Goal: Task Accomplishment & Management: Complete application form

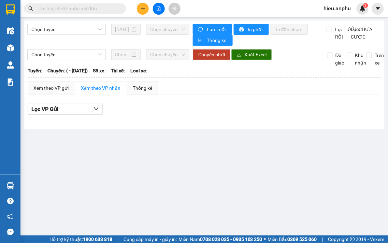
type input "08/09/2025"
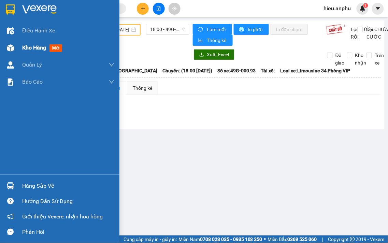
click at [39, 49] on span "Kho hàng" at bounding box center [34, 47] width 24 height 6
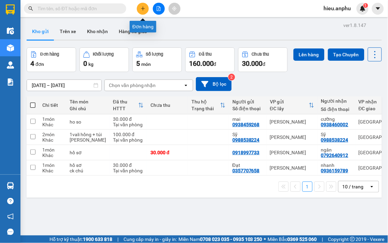
click at [142, 9] on icon "plus" at bounding box center [143, 8] width 5 height 5
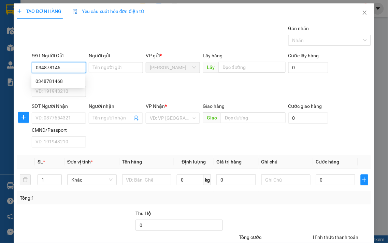
type input "0348781468"
click at [74, 76] on div "0348781468" at bounding box center [58, 81] width 54 height 11
type input "0849240977"
type input "ly"
type input "30.000"
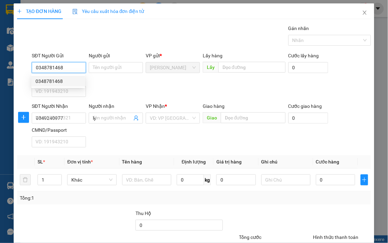
type input "30.000"
type input "0348781468"
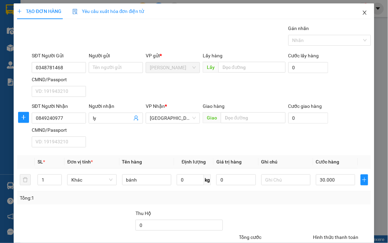
click at [360, 8] on span "Close" at bounding box center [365, 12] width 19 height 19
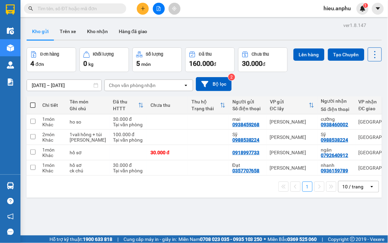
click at [344, 10] on span "hieu.anphu" at bounding box center [338, 8] width 38 height 9
click at [336, 19] on span "Đăng xuất" at bounding box center [344, 21] width 29 height 8
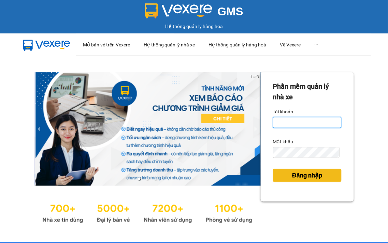
type input "vy.anphu"
click at [292, 179] on span "Đăng nhập" at bounding box center [307, 176] width 30 height 10
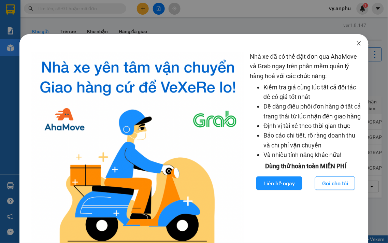
drag, startPoint x: 355, startPoint y: 45, endPoint x: 337, endPoint y: 31, distance: 22.2
click at [357, 44] on icon "close" at bounding box center [359, 43] width 5 height 5
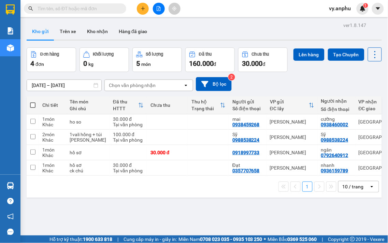
click at [66, 8] on input "text" at bounding box center [78, 9] width 81 height 8
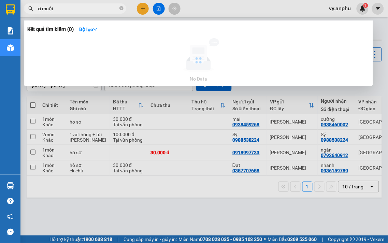
type input "xí muội"
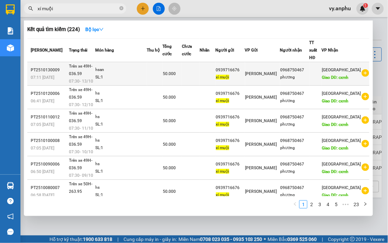
click at [364, 72] on icon "plus-circle" at bounding box center [366, 73] width 8 height 8
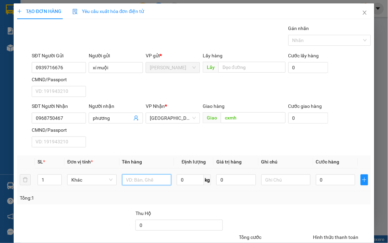
click at [141, 180] on input "text" at bounding box center [146, 180] width 49 height 11
type input "hs"
click at [326, 181] on input "0" at bounding box center [335, 180] width 39 height 11
type input "5"
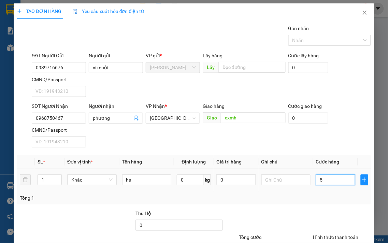
type input "5"
type input "50"
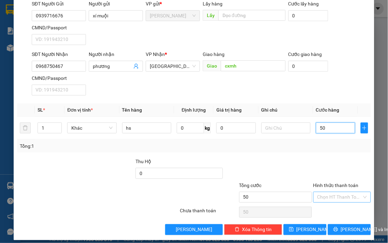
scroll to position [57, 0]
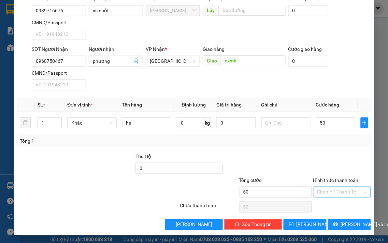
type input "50.000"
click at [323, 195] on input "Hình thức thanh toán" at bounding box center [340, 192] width 45 height 10
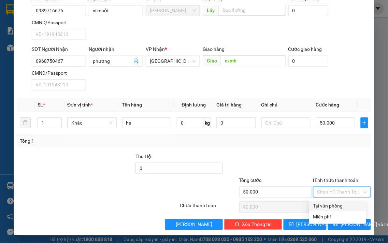
drag, startPoint x: 325, startPoint y: 202, endPoint x: 335, endPoint y: 226, distance: 25.9
click at [325, 203] on div "Tại văn phòng" at bounding box center [338, 207] width 49 height 8
type input "0"
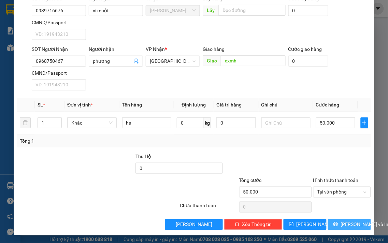
click at [335, 227] on span "printer" at bounding box center [336, 224] width 5 height 5
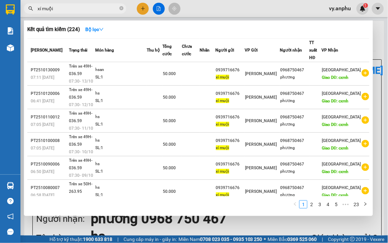
click at [231, 227] on div at bounding box center [194, 121] width 388 height 243
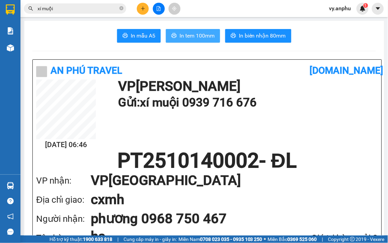
click at [199, 36] on span "In tem 100mm" at bounding box center [197, 35] width 35 height 9
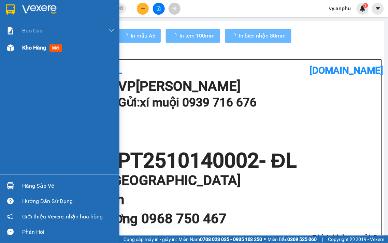
click at [40, 53] on div "Kho hàng mới" at bounding box center [68, 47] width 92 height 17
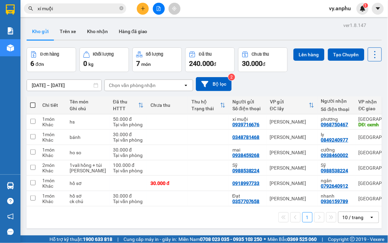
scroll to position [31, 0]
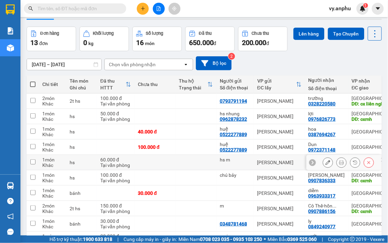
scroll to position [3, 0]
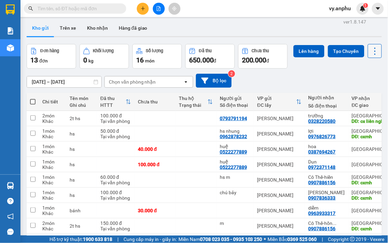
click at [368, 58] on button at bounding box center [375, 51] width 14 height 14
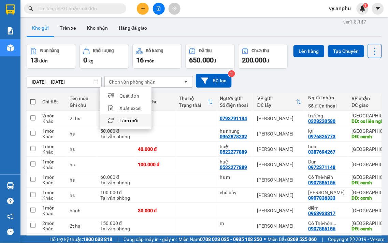
click at [121, 118] on span "Làm mới" at bounding box center [129, 120] width 19 height 7
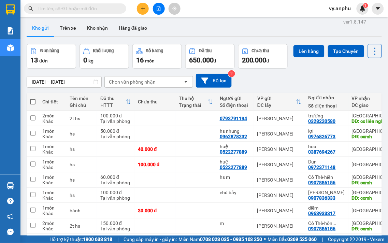
click at [44, 52] on div "Đơn hàng" at bounding box center [49, 51] width 19 height 5
click at [105, 56] on div "0 kg" at bounding box center [104, 60] width 42 height 10
click at [170, 60] on div "16 món" at bounding box center [157, 60] width 42 height 10
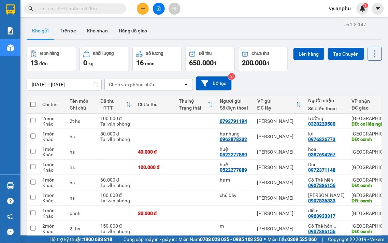
scroll to position [0, 0]
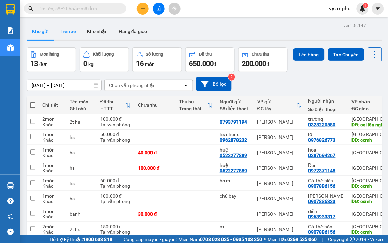
click at [69, 30] on button "Trên xe" at bounding box center [67, 31] width 27 height 16
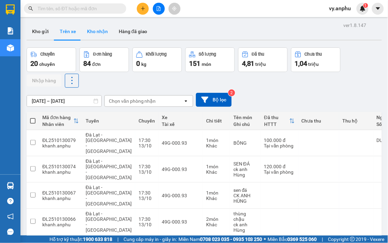
click at [102, 31] on button "Kho nhận" at bounding box center [98, 31] width 32 height 16
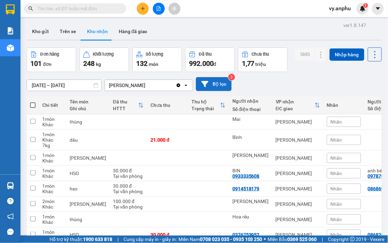
click at [209, 87] on button "Bộ lọc" at bounding box center [214, 84] width 36 height 14
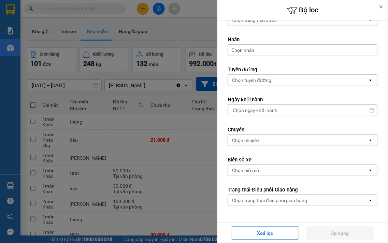
scroll to position [203, 0]
click at [382, 9] on icon at bounding box center [381, 6] width 5 height 5
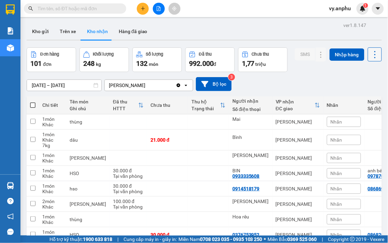
click at [372, 53] on icon at bounding box center [376, 55] width 10 height 10
click at [307, 72] on div "SMS Nhập hàng" at bounding box center [338, 59] width 87 height 25
click at [59, 28] on button "Trên xe" at bounding box center [67, 31] width 27 height 16
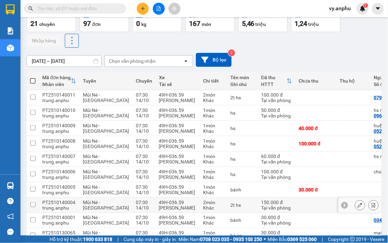
scroll to position [3, 0]
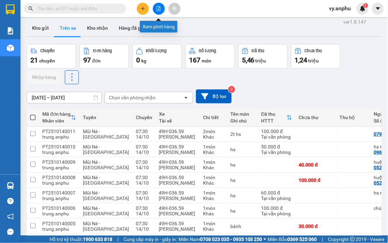
click at [161, 7] on icon "file-add" at bounding box center [158, 8] width 5 height 5
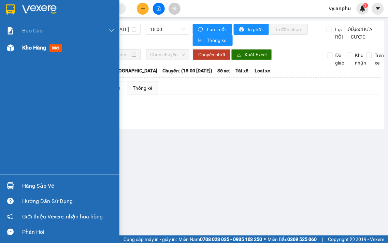
click at [34, 49] on span "Kho hàng" at bounding box center [34, 47] width 24 height 6
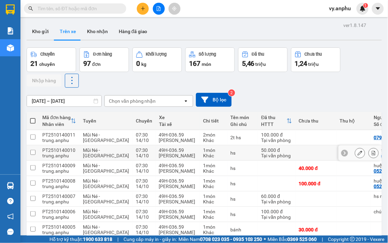
scroll to position [38, 0]
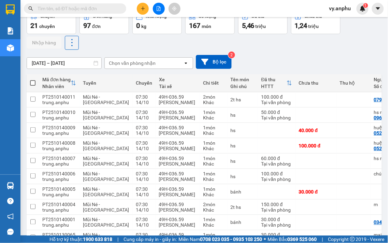
click at [142, 61] on div "Chọn văn phòng nhận" at bounding box center [132, 63] width 47 height 7
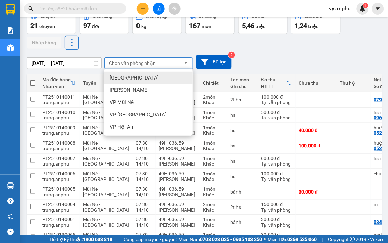
click at [142, 61] on div "Chọn văn phòng nhận" at bounding box center [132, 63] width 47 height 7
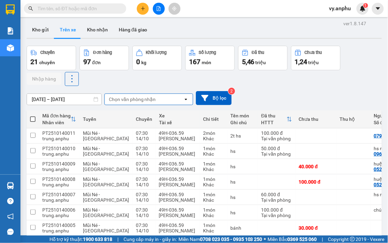
scroll to position [0, 0]
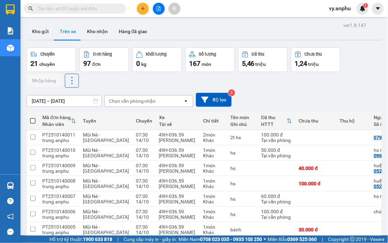
click at [47, 64] on span "chuyến" at bounding box center [47, 63] width 16 height 5
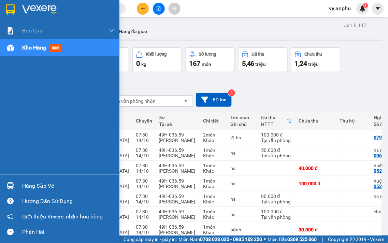
click at [34, 201] on div "Hướng dẫn sử dụng" at bounding box center [68, 201] width 92 height 10
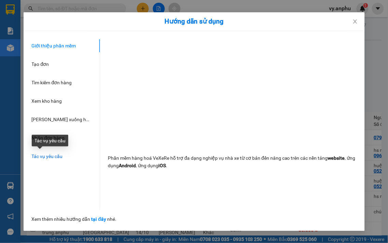
click at [47, 154] on span "Tác vụ yêu cầu" at bounding box center [47, 156] width 31 height 5
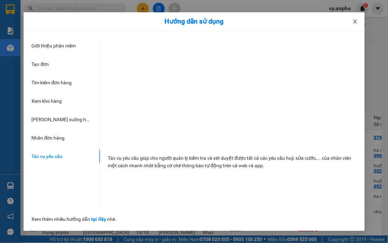
click at [357, 22] on icon "close" at bounding box center [355, 21] width 5 height 5
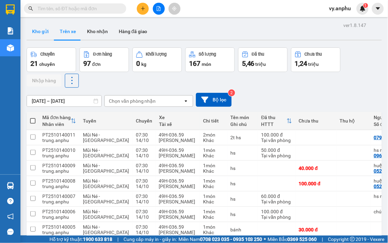
drag, startPoint x: 43, startPoint y: 31, endPoint x: 50, endPoint y: 31, distance: 6.5
click at [43, 31] on button "Kho gửi" at bounding box center [41, 31] width 28 height 16
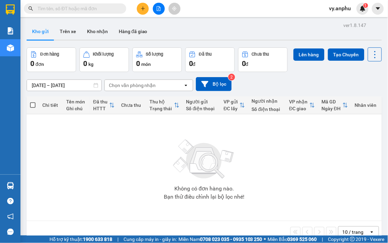
click at [78, 4] on span at bounding box center [75, 8] width 102 height 10
click at [74, 11] on input "text" at bounding box center [78, 9] width 81 height 8
click at [159, 13] on button at bounding box center [159, 9] width 12 height 12
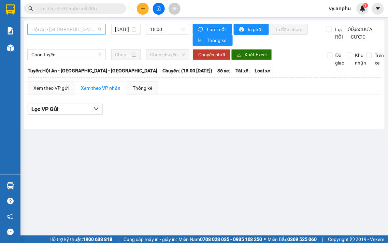
click at [75, 32] on span "Hội An - Nha Trang - Đà Lạt" at bounding box center [66, 29] width 70 height 10
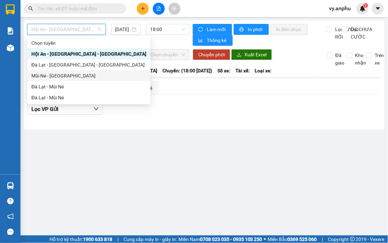
click at [69, 76] on div "Mũi Né - Đà Lạt" at bounding box center [88, 76] width 115 height 8
type input "14/10/2025"
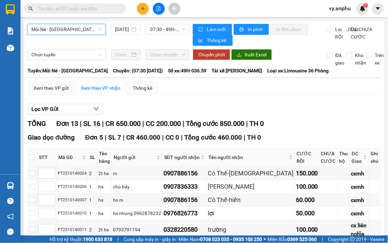
click at [88, 8] on input "text" at bounding box center [78, 9] width 81 height 8
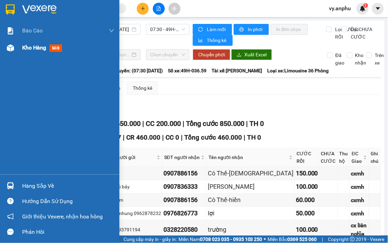
click at [39, 50] on span "Kho hàng" at bounding box center [34, 47] width 24 height 6
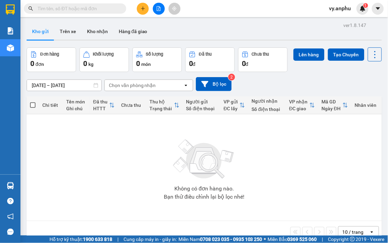
click at [63, 10] on input "text" at bounding box center [78, 9] width 81 height 8
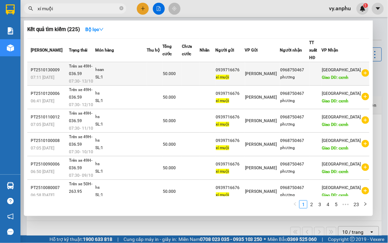
type input "xí muội"
click at [364, 72] on icon "plus-circle" at bounding box center [366, 73] width 8 height 8
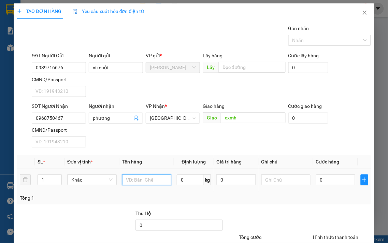
click at [137, 176] on input "text" at bounding box center [146, 180] width 49 height 11
type input "hs"
click at [337, 177] on input "0" at bounding box center [335, 180] width 39 height 11
type input "5"
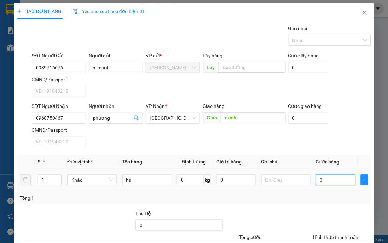
type input "5"
type input "50"
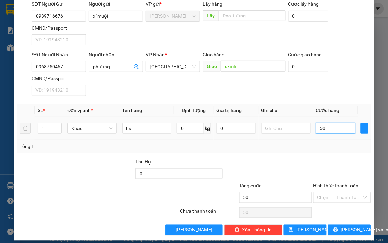
scroll to position [57, 0]
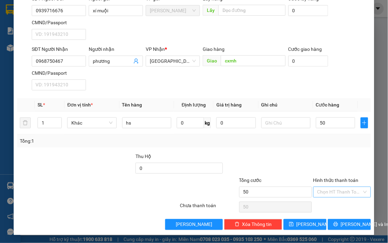
type input "50.000"
click at [339, 189] on input "Hình thức thanh toán" at bounding box center [340, 192] width 45 height 10
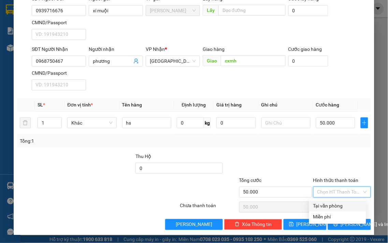
click at [339, 203] on div "Tại văn phòng" at bounding box center [338, 207] width 49 height 8
type input "0"
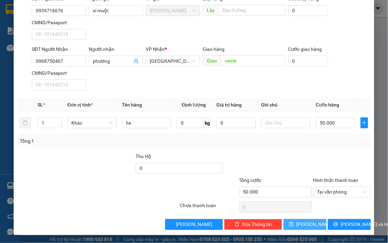
click at [300, 224] on button "[PERSON_NAME]" at bounding box center [305, 224] width 43 height 11
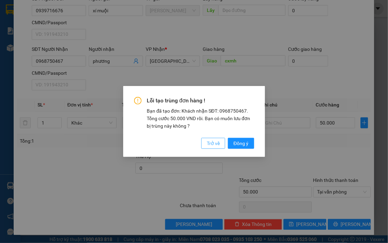
click at [219, 147] on span "Trở về" at bounding box center [213, 144] width 13 height 8
type input "0"
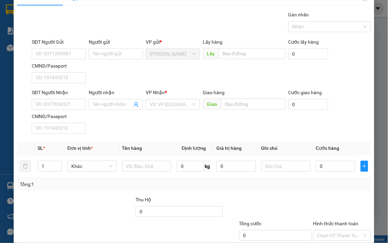
scroll to position [0, 0]
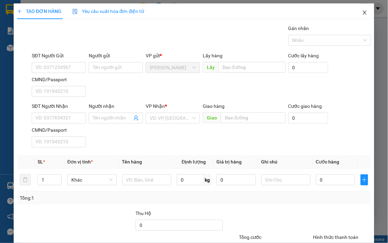
click at [362, 13] on icon "close" at bounding box center [364, 12] width 5 height 5
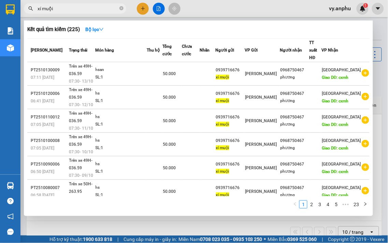
click at [142, 9] on div at bounding box center [194, 121] width 388 height 243
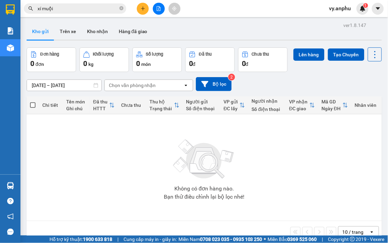
click at [142, 5] on button at bounding box center [143, 9] width 12 height 12
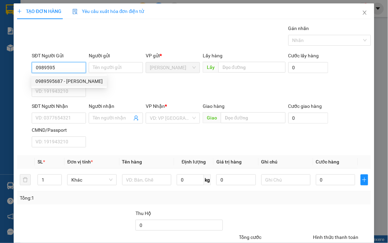
click at [70, 80] on div "0989595687 - Hoan" at bounding box center [69, 82] width 67 height 8
type input "0989595687"
type input "Hoan"
type input "0988942799"
type input "cô hòa"
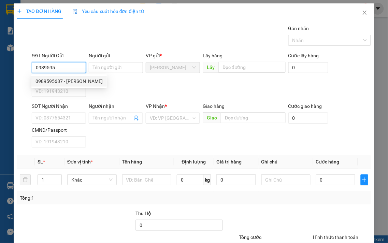
type input "nhà máy xứ hiệp an"
type input "40.000"
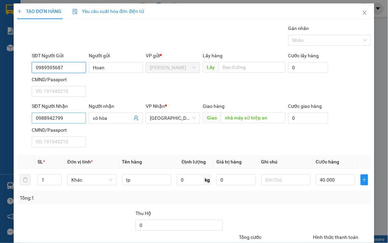
type input "0989595687"
click at [72, 119] on input "0988942799" at bounding box center [59, 118] width 54 height 11
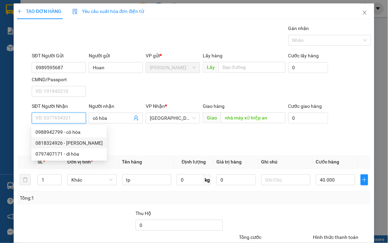
click at [73, 141] on div "0818324926 - hồng anh" at bounding box center [69, 143] width 67 height 8
type input "0818324926"
type input "hồng anh"
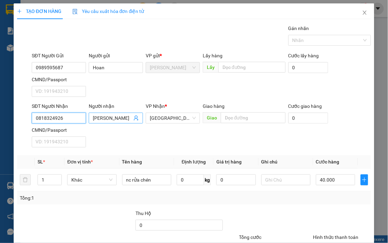
type input "0818324926"
click at [94, 116] on input "hồng anh" at bounding box center [112, 118] width 39 height 8
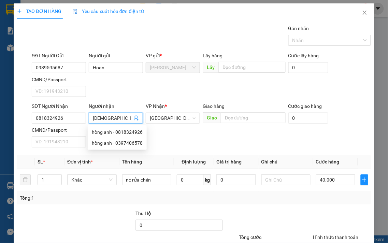
click at [107, 118] on input "Hồng anh" at bounding box center [112, 118] width 39 height 8
type input "Hồng Anh"
click at [207, 151] on div "Transit Pickup Surcharge Ids Transit Deliver Surcharge Ids Transit Deliver Surc…" at bounding box center [194, 156] width 354 height 263
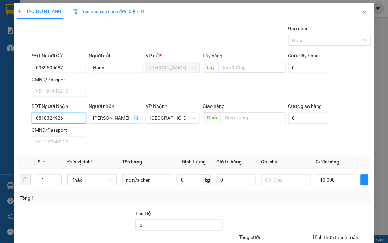
click at [70, 116] on input "0818324926" at bounding box center [59, 118] width 54 height 11
type input "0967924068"
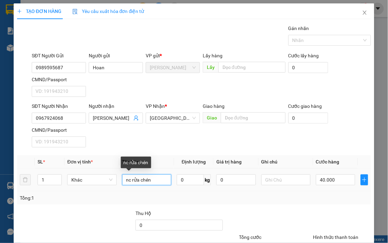
drag, startPoint x: 158, startPoint y: 180, endPoint x: 26, endPoint y: 190, distance: 133.0
click at [26, 190] on tr "1 Khác nc rửa chén 0 kg 0 40.000" at bounding box center [194, 180] width 354 height 23
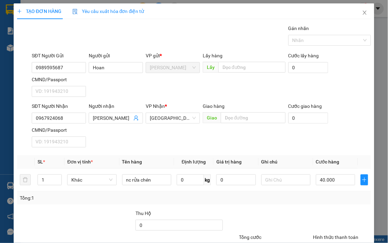
click at [329, 224] on div at bounding box center [342, 222] width 59 height 24
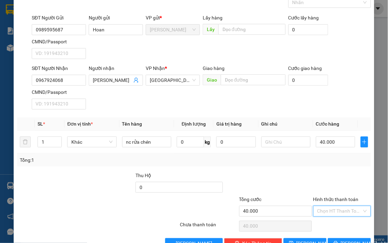
click at [328, 216] on input "Hình thức thanh toán" at bounding box center [340, 211] width 45 height 10
click at [325, 223] on div "Tại văn phòng" at bounding box center [338, 225] width 49 height 8
type input "0"
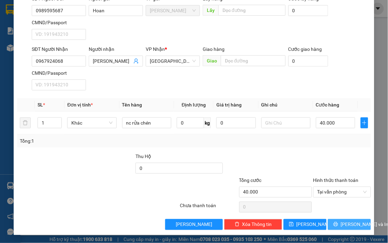
click at [332, 221] on button "[PERSON_NAME] và In" at bounding box center [349, 224] width 43 height 11
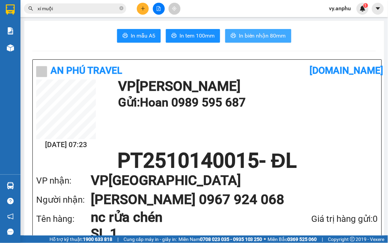
click at [248, 35] on span "In biên nhận 80mm" at bounding box center [262, 35] width 47 height 9
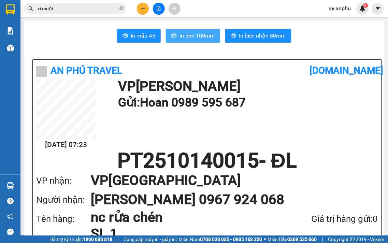
click at [203, 36] on span "In tem 100mm" at bounding box center [197, 35] width 35 height 9
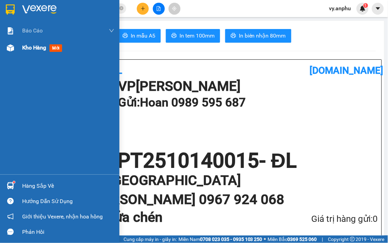
click at [33, 54] on div "Kho hàng mới" at bounding box center [68, 47] width 92 height 17
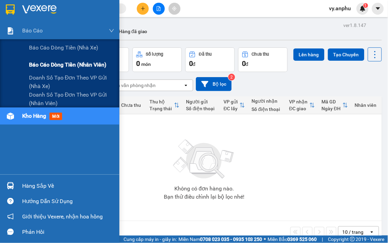
drag, startPoint x: 55, startPoint y: 64, endPoint x: 56, endPoint y: 57, distance: 7.3
click at [55, 64] on span "Báo cáo dòng tiền (nhân viên)" at bounding box center [68, 64] width 78 height 9
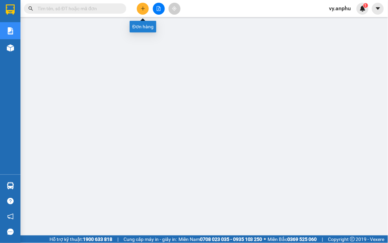
click at [144, 3] on button at bounding box center [143, 9] width 12 height 12
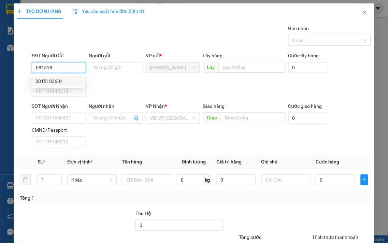
click at [49, 79] on div "0815182684" at bounding box center [58, 82] width 45 height 8
type input "0815182684"
type input "0917667569"
type input "dung"
type input "30.000"
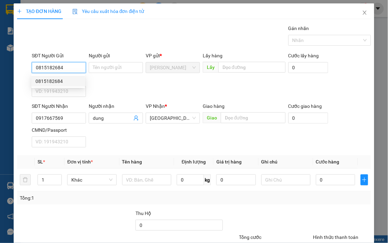
type input "30.000"
type input "0815182684"
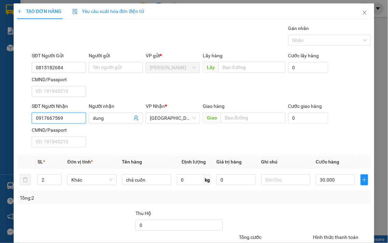
click at [64, 122] on input "0917667569" at bounding box center [59, 118] width 54 height 11
type input "0942222079"
drag, startPoint x: 116, startPoint y: 118, endPoint x: 16, endPoint y: 107, distance: 100.7
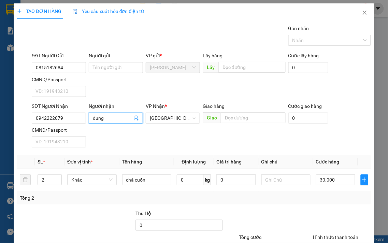
click at [16, 107] on div "SĐT Người Nhận 0942222079 Người nhận dung dung VP Nhận * Đà Lạt Giao hàng Giao …" at bounding box center [194, 126] width 356 height 48
type input "D"
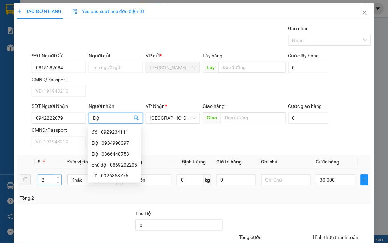
type input "Độ"
click at [28, 178] on tr "2 Khác chả cuốn 0 kg 0 30.000" at bounding box center [194, 180] width 354 height 23
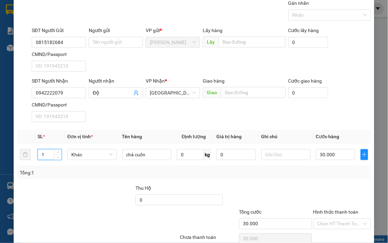
scroll to position [57, 0]
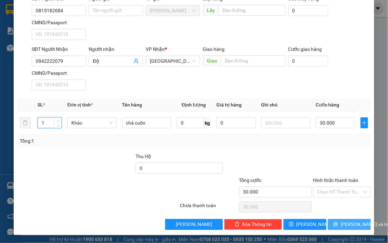
type input "1"
click at [341, 222] on span "[PERSON_NAME] và In" at bounding box center [365, 225] width 48 height 8
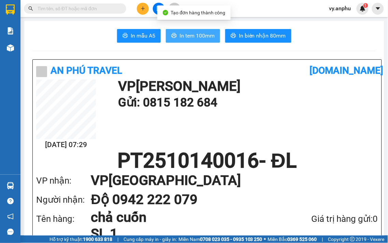
click at [210, 40] on button "In tem 100mm" at bounding box center [193, 36] width 54 height 14
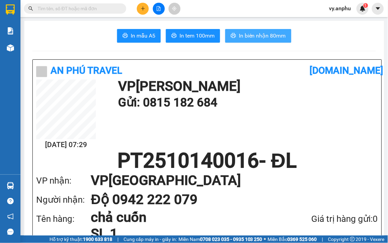
click at [257, 33] on span "In biên nhận 80mm" at bounding box center [262, 35] width 47 height 9
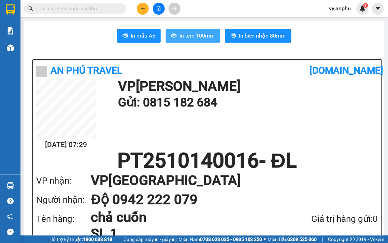
click at [204, 37] on span "In tem 100mm" at bounding box center [197, 35] width 35 height 9
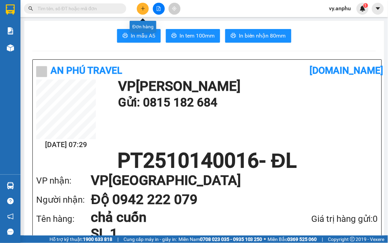
click at [145, 11] on button at bounding box center [143, 9] width 12 height 12
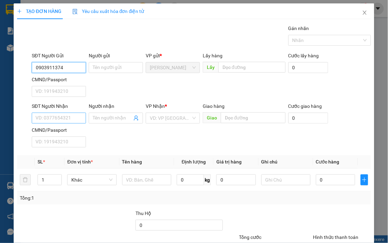
type input "0903911374"
click at [60, 116] on input "SĐT Người Nhận" at bounding box center [59, 118] width 54 height 11
type input "0968987777"
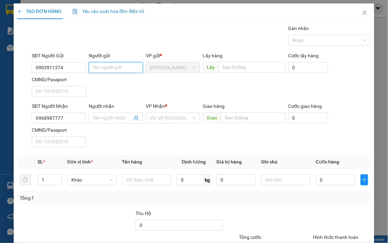
click at [98, 69] on input "Người gửi" at bounding box center [116, 67] width 54 height 11
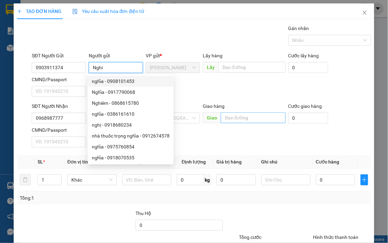
type input "Nghi"
click at [236, 118] on input "text" at bounding box center [253, 117] width 65 height 11
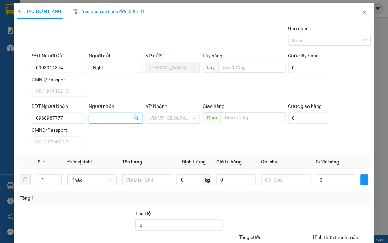
click at [115, 115] on input "Người nhận" at bounding box center [112, 118] width 39 height 8
type input "[PERSON_NAME]"
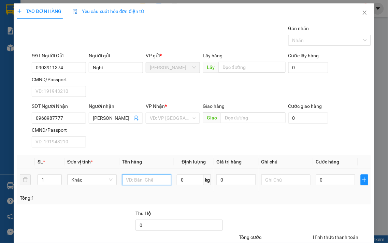
click at [160, 183] on input "text" at bounding box center [146, 180] width 49 height 11
type input "hso"
click at [343, 180] on input "0" at bounding box center [335, 180] width 39 height 11
type input "3"
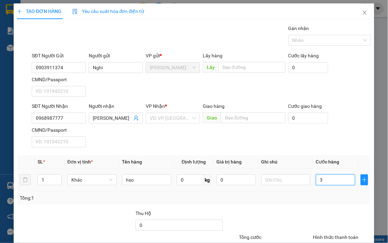
type input "3"
type input "30"
type input "30.000"
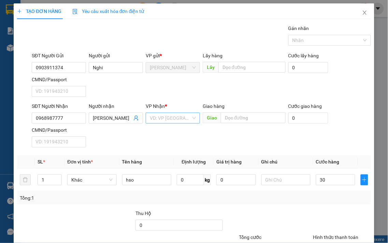
type input "30.000"
click at [172, 115] on input "search" at bounding box center [170, 118] width 41 height 10
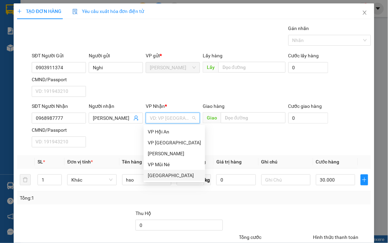
click at [154, 178] on div "[GEOGRAPHIC_DATA]" at bounding box center [174, 176] width 53 height 8
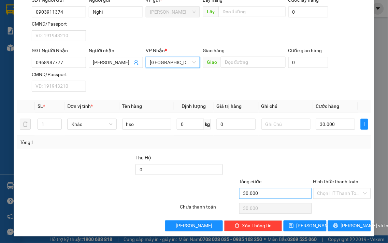
scroll to position [57, 0]
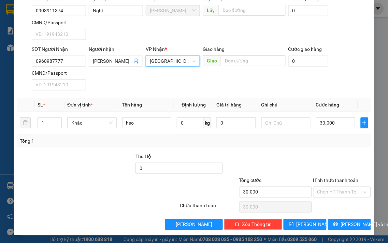
drag, startPoint x: 357, startPoint y: 196, endPoint x: 352, endPoint y: 198, distance: 5.5
click at [357, 196] on div "Chọn HT Thanh Toán" at bounding box center [343, 192] width 58 height 11
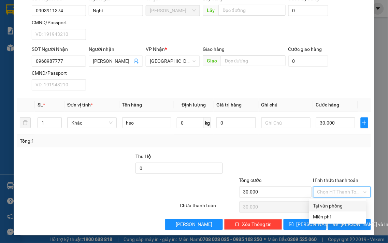
drag, startPoint x: 343, startPoint y: 208, endPoint x: 254, endPoint y: 154, distance: 103.6
click at [343, 208] on div "Tại văn phòng" at bounding box center [338, 207] width 49 height 8
type input "0"
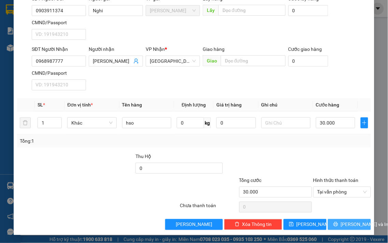
click at [349, 224] on span "[PERSON_NAME] và In" at bounding box center [365, 225] width 48 height 8
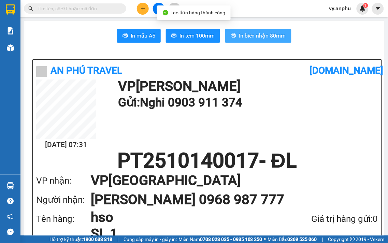
click at [236, 39] on button "In biên nhận 80mm" at bounding box center [258, 36] width 66 height 14
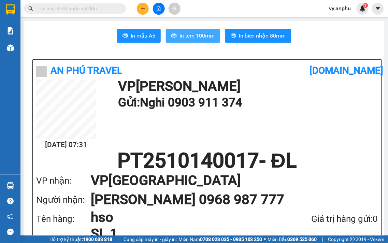
click at [186, 37] on span "In tem 100mm" at bounding box center [197, 35] width 35 height 9
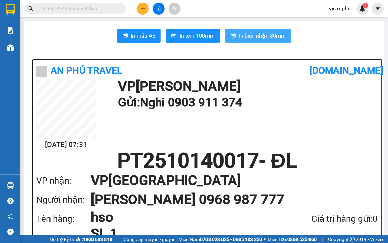
click at [236, 40] on button "In biên nhận 80mm" at bounding box center [258, 36] width 66 height 14
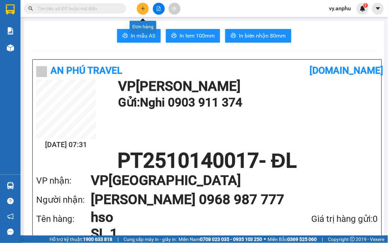
click at [145, 8] on icon "plus" at bounding box center [143, 8] width 5 height 5
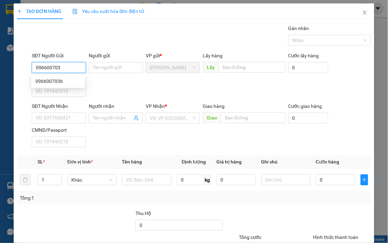
type input "0966007036"
click at [60, 79] on div "0966007036" at bounding box center [58, 82] width 45 height 8
type input "[PERSON_NAME]"
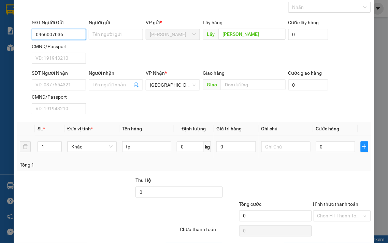
scroll to position [57, 0]
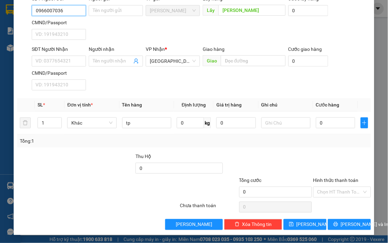
type input "0966007036"
click at [334, 156] on div at bounding box center [342, 165] width 59 height 24
click at [306, 226] on span "[PERSON_NAME]" at bounding box center [315, 225] width 37 height 8
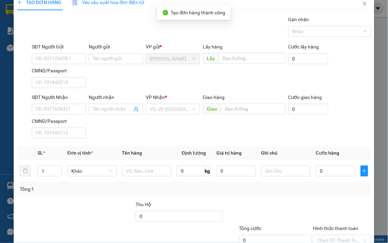
scroll to position [0, 0]
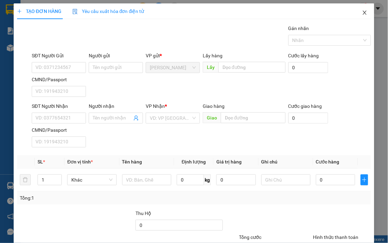
click at [362, 11] on icon "close" at bounding box center [364, 12] width 5 height 5
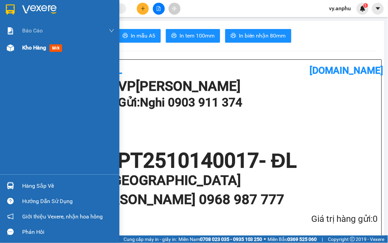
drag, startPoint x: 30, startPoint y: 55, endPoint x: 27, endPoint y: 52, distance: 4.1
click at [30, 54] on div "Kho hàng mới" at bounding box center [68, 47] width 92 height 17
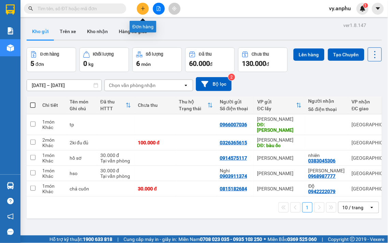
click at [145, 5] on button at bounding box center [143, 9] width 12 height 12
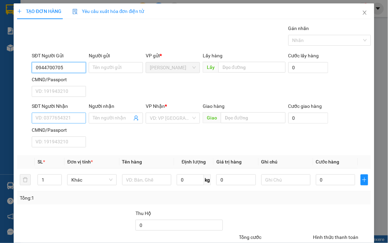
type input "0944700705"
click at [56, 113] on input "SĐT Người Nhận" at bounding box center [59, 118] width 54 height 11
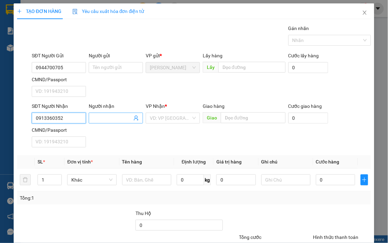
type input "0913360352"
click at [101, 114] on span at bounding box center [116, 118] width 54 height 11
type input "Nga"
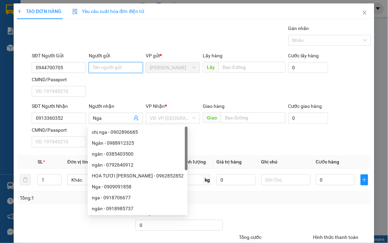
click at [105, 71] on input "Người gửi" at bounding box center [116, 67] width 54 height 11
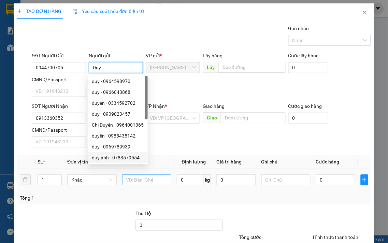
type input "Duy"
drag, startPoint x: 141, startPoint y: 180, endPoint x: 143, endPoint y: 177, distance: 3.9
click at [141, 179] on input "text" at bounding box center [146, 180] width 49 height 11
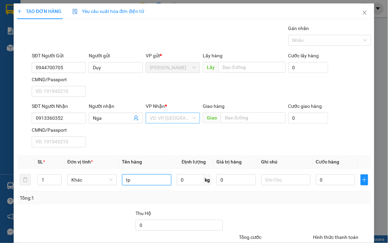
type input "tp"
click at [150, 120] on input "search" at bounding box center [170, 118] width 41 height 10
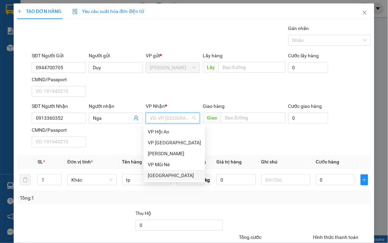
click at [158, 172] on div "[GEOGRAPHIC_DATA]" at bounding box center [174, 176] width 53 height 8
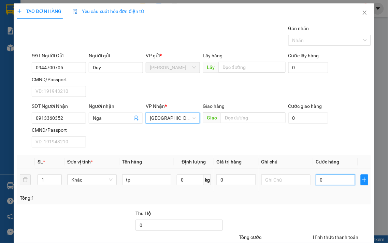
click at [319, 183] on input "0" at bounding box center [335, 180] width 39 height 11
click at [313, 216] on div at bounding box center [342, 222] width 59 height 24
click at [332, 178] on input "0" at bounding box center [335, 180] width 39 height 11
type input "5"
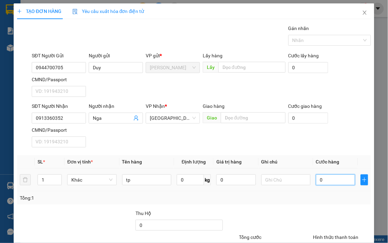
type input "5"
type input "50"
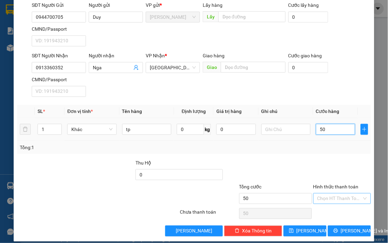
scroll to position [57, 0]
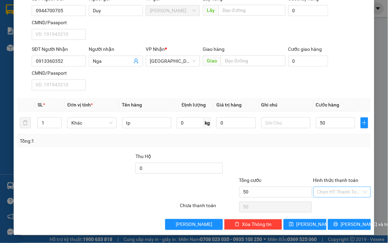
type input "50.000"
drag, startPoint x: 330, startPoint y: 194, endPoint x: 331, endPoint y: 198, distance: 4.6
click at [330, 195] on input "Hình thức thanh toán" at bounding box center [340, 192] width 45 height 10
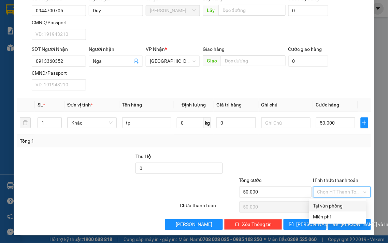
click at [332, 203] on div "Tại văn phòng" at bounding box center [338, 207] width 49 height 8
type input "0"
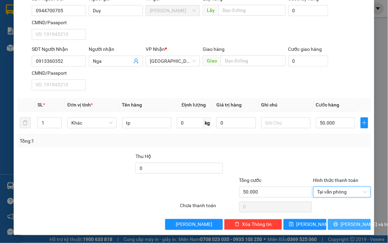
drag, startPoint x: 336, startPoint y: 221, endPoint x: 333, endPoint y: 212, distance: 9.4
click at [336, 221] on button "[PERSON_NAME] và In" at bounding box center [349, 224] width 43 height 11
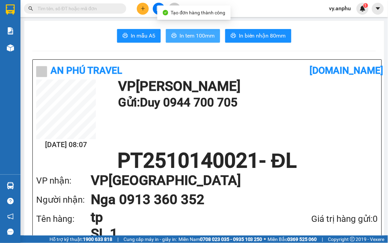
click at [203, 38] on span "In tem 100mm" at bounding box center [197, 35] width 35 height 9
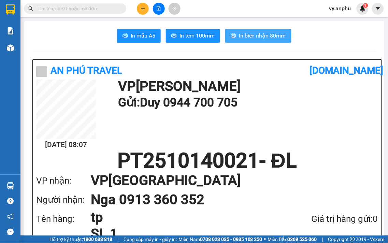
click at [274, 38] on span "In biên nhận 80mm" at bounding box center [262, 35] width 47 height 9
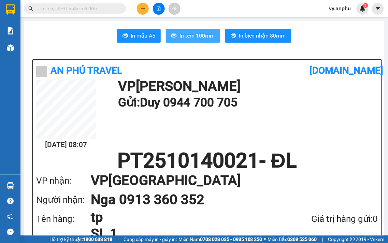
click at [217, 39] on button "In tem 100mm" at bounding box center [193, 36] width 54 height 14
